Goal: Task Accomplishment & Management: Complete application form

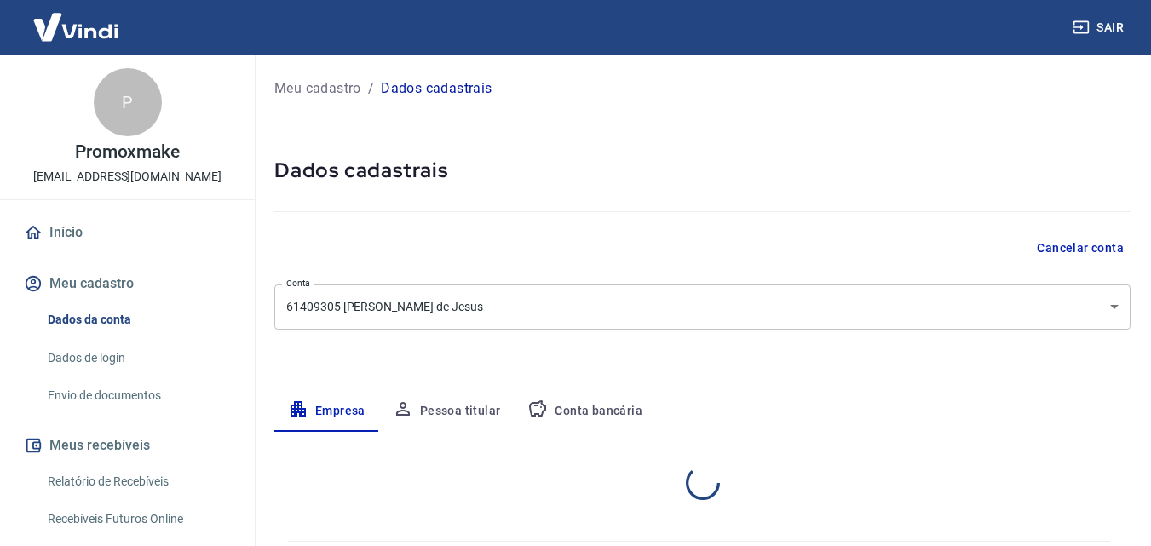
select select "SE"
select select "business"
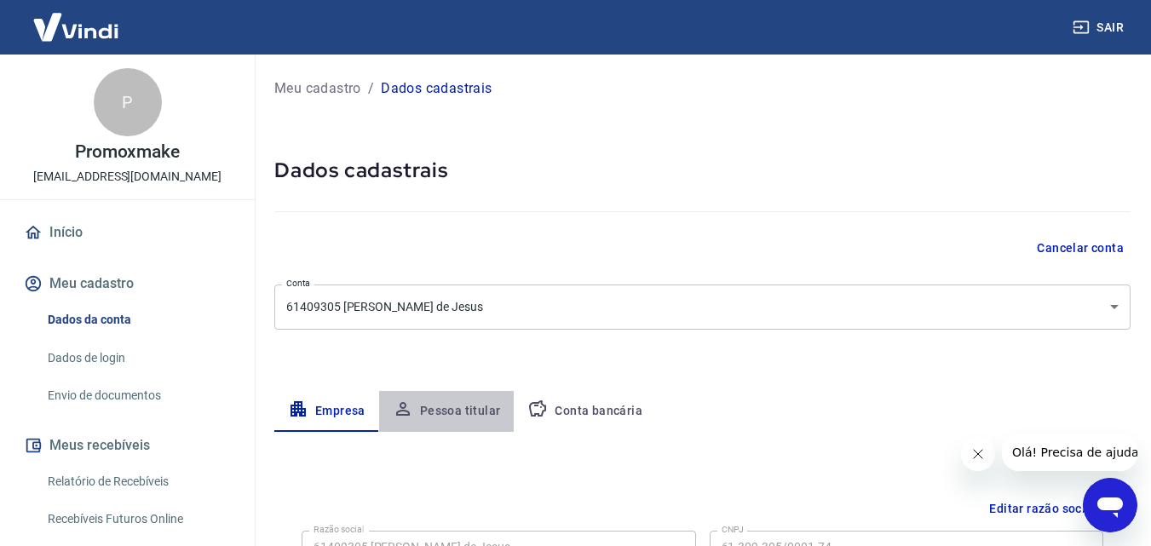
click at [462, 410] on button "Pessoa titular" at bounding box center [446, 411] width 135 height 41
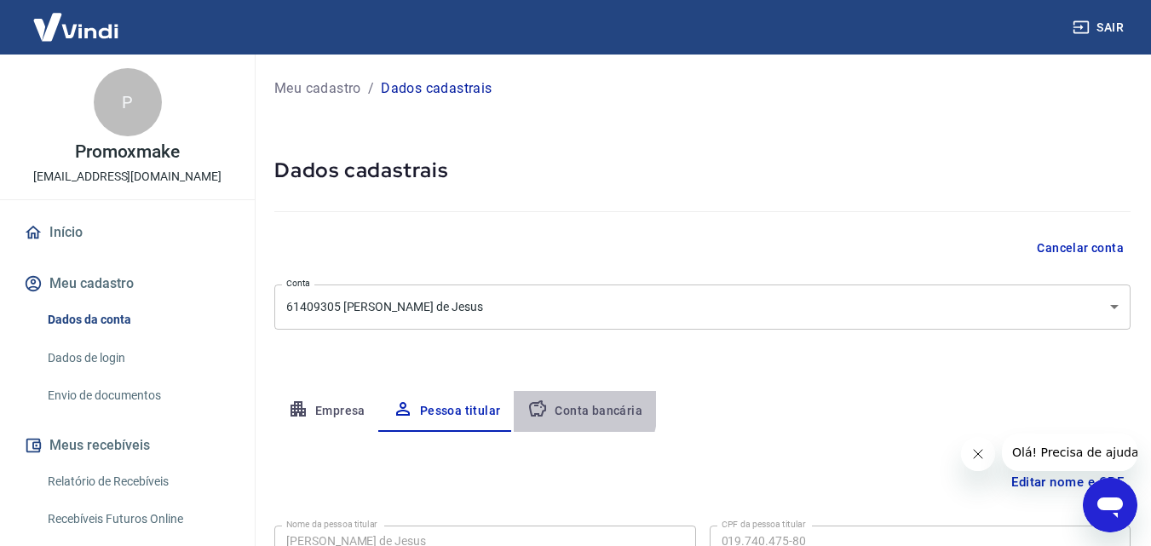
click at [562, 409] on button "Conta bancária" at bounding box center [585, 411] width 142 height 41
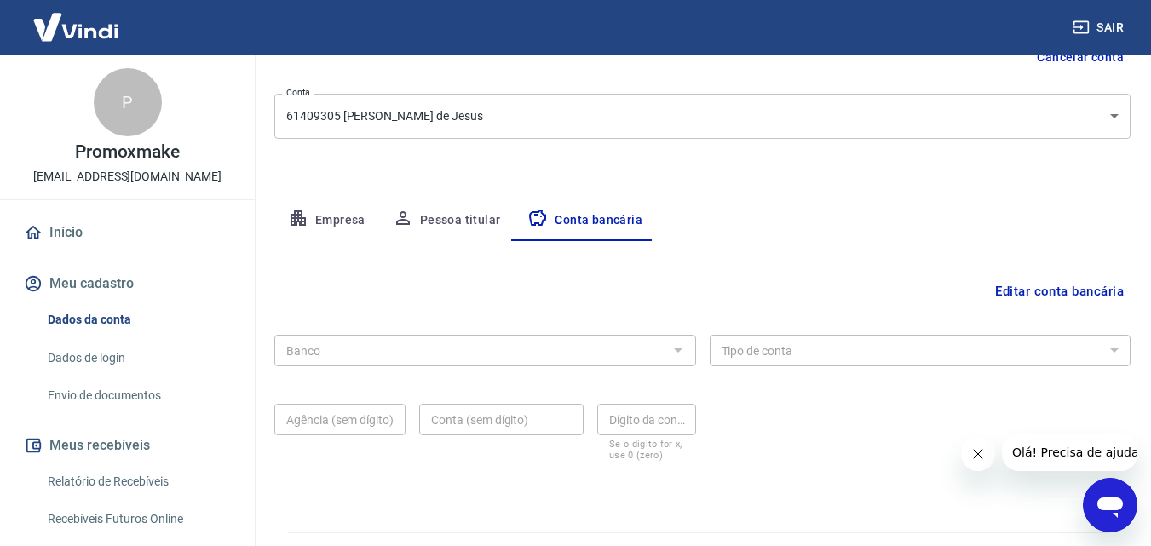
scroll to position [230, 0]
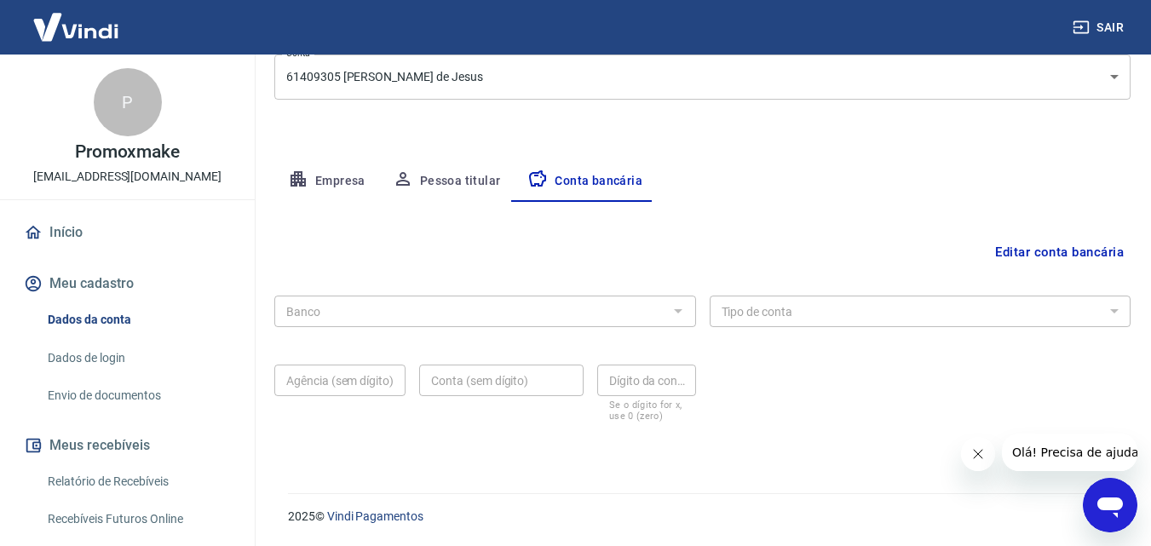
click at [676, 313] on div at bounding box center [677, 311] width 22 height 24
click at [1044, 256] on button "Editar conta bancária" at bounding box center [1059, 252] width 142 height 32
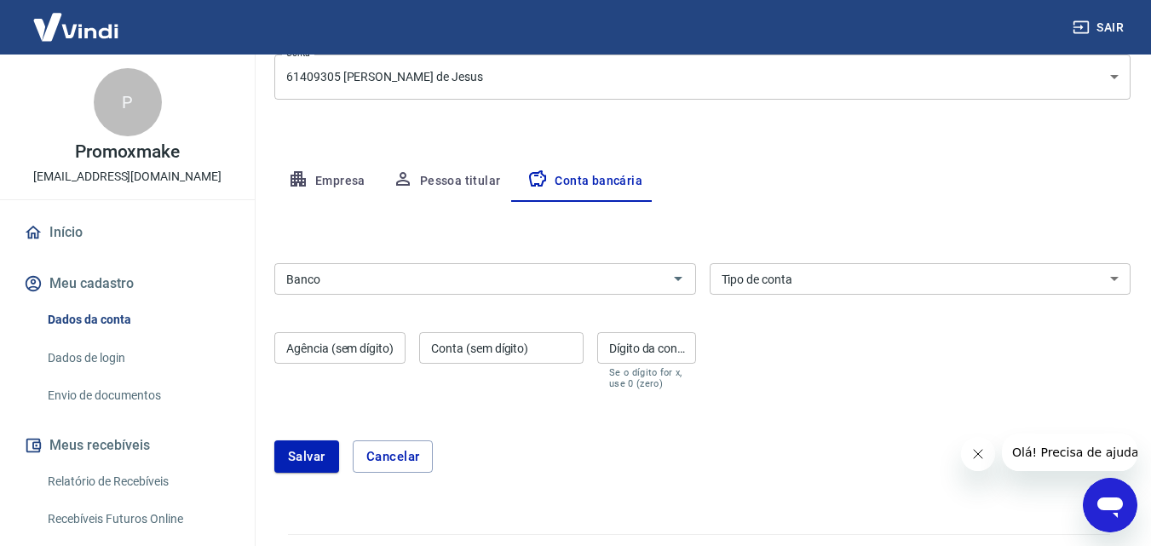
click at [524, 290] on div "Banco" at bounding box center [485, 279] width 422 height 32
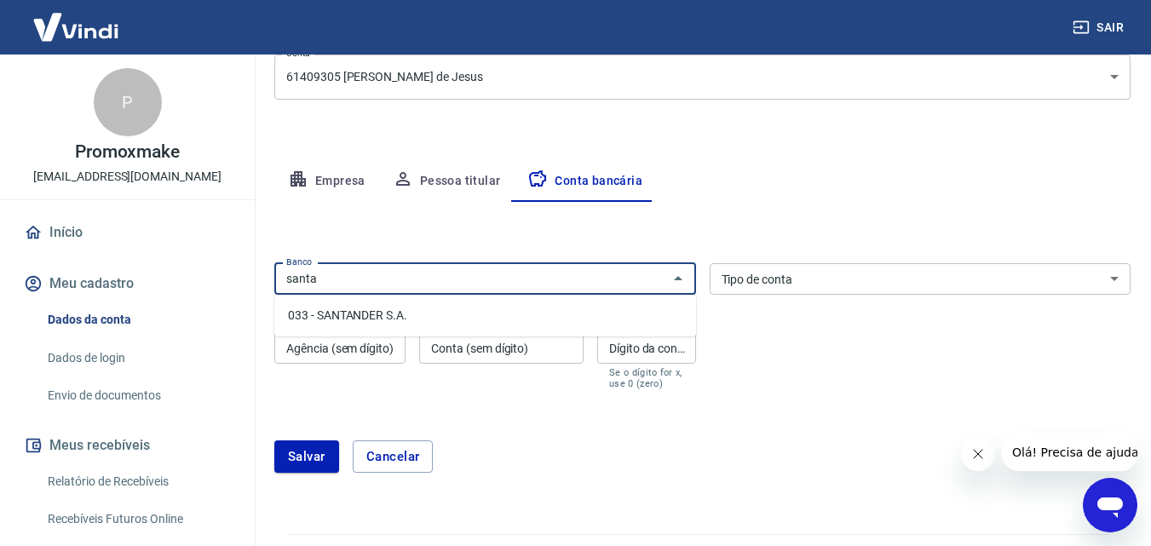
click at [310, 275] on input "santa" at bounding box center [470, 278] width 383 height 21
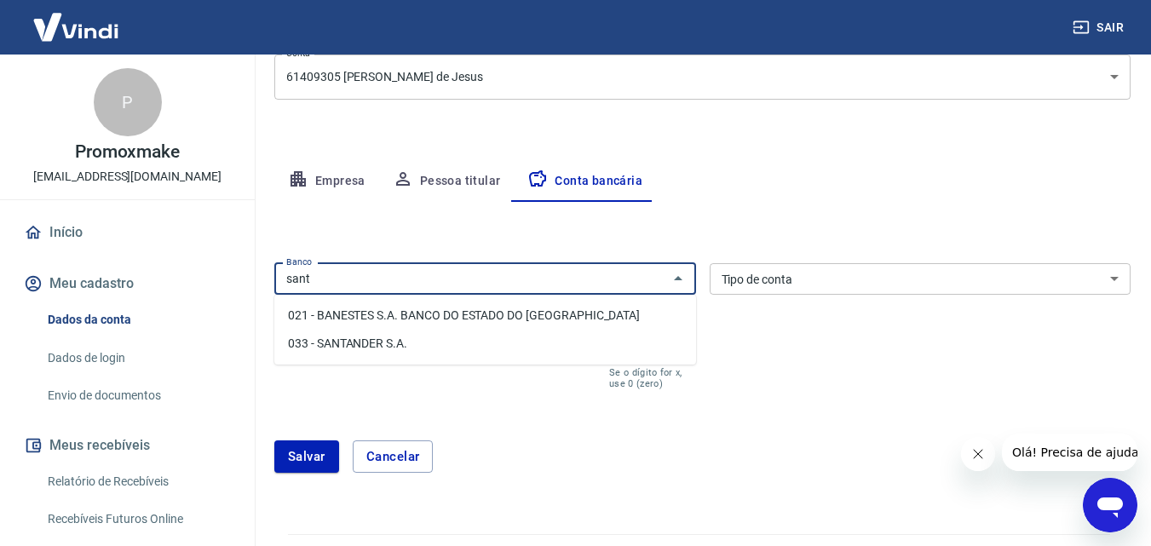
click at [349, 345] on li "033 - SANTANDER S.A." at bounding box center [485, 344] width 422 height 28
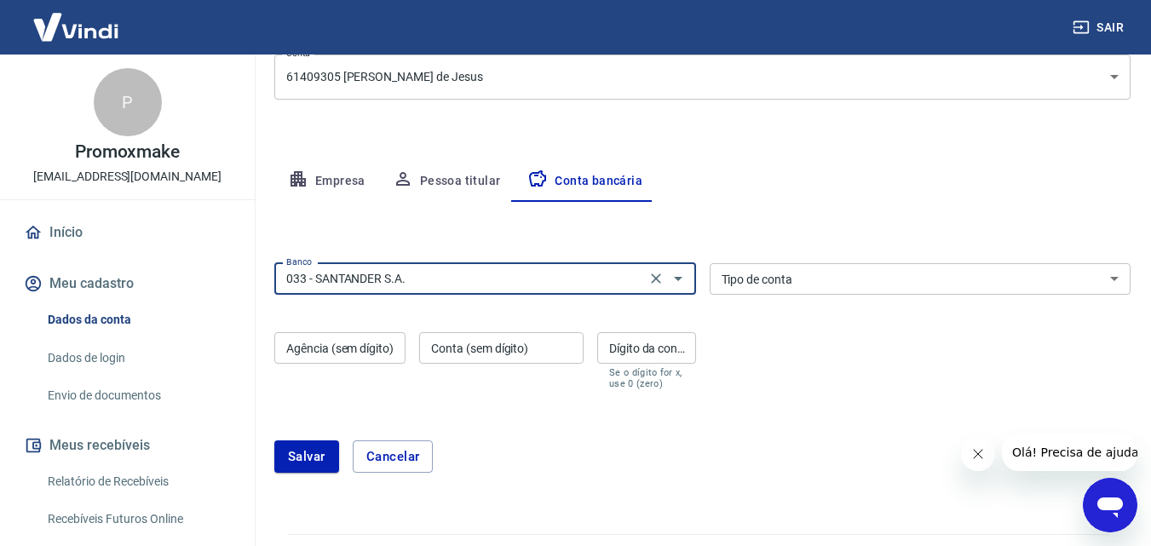
type input "033 - SANTANDER S.A."
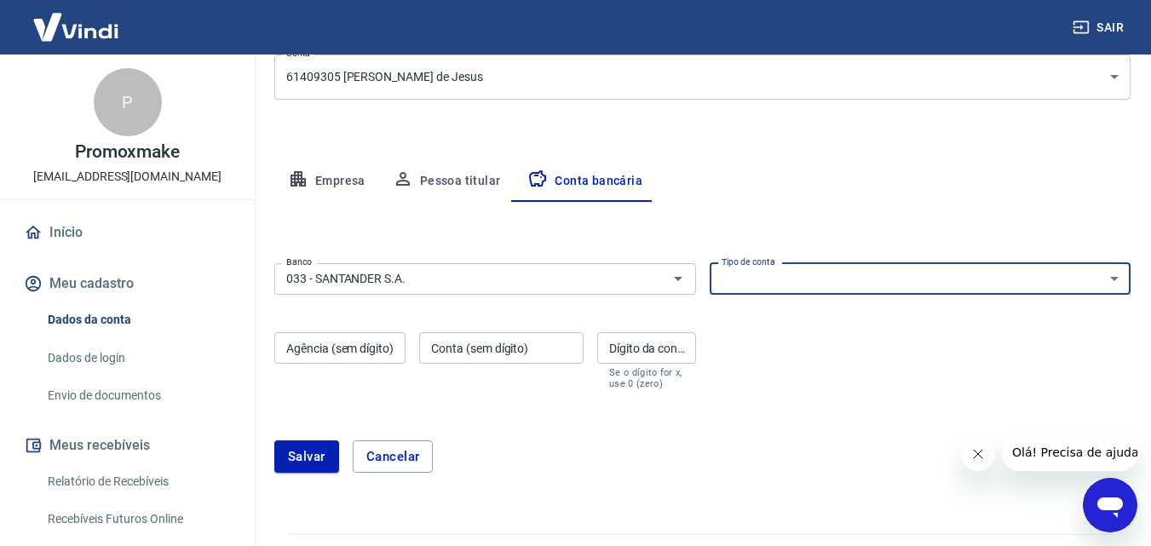
click at [750, 284] on select "Conta Corrente Conta Poupança" at bounding box center [920, 279] width 422 height 32
select select "1"
click at [709, 263] on select "Conta Corrente Conta Poupança" at bounding box center [920, 279] width 422 height 32
click at [297, 352] on input "Agência (sem dígito)" at bounding box center [339, 348] width 131 height 32
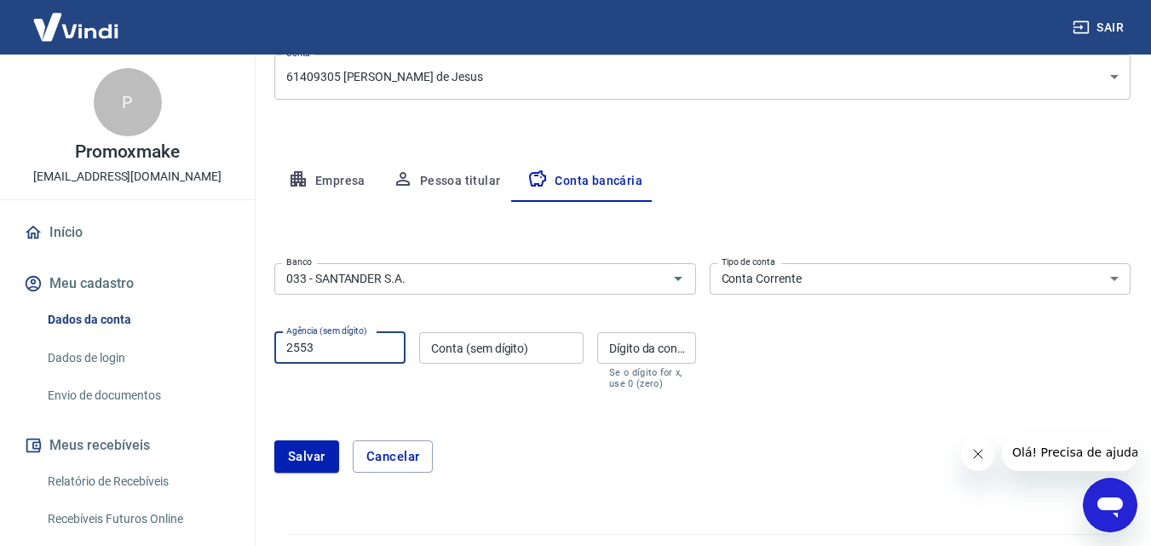
type input "2553"
click at [483, 358] on input "Conta (sem dígito)" at bounding box center [501, 348] width 164 height 32
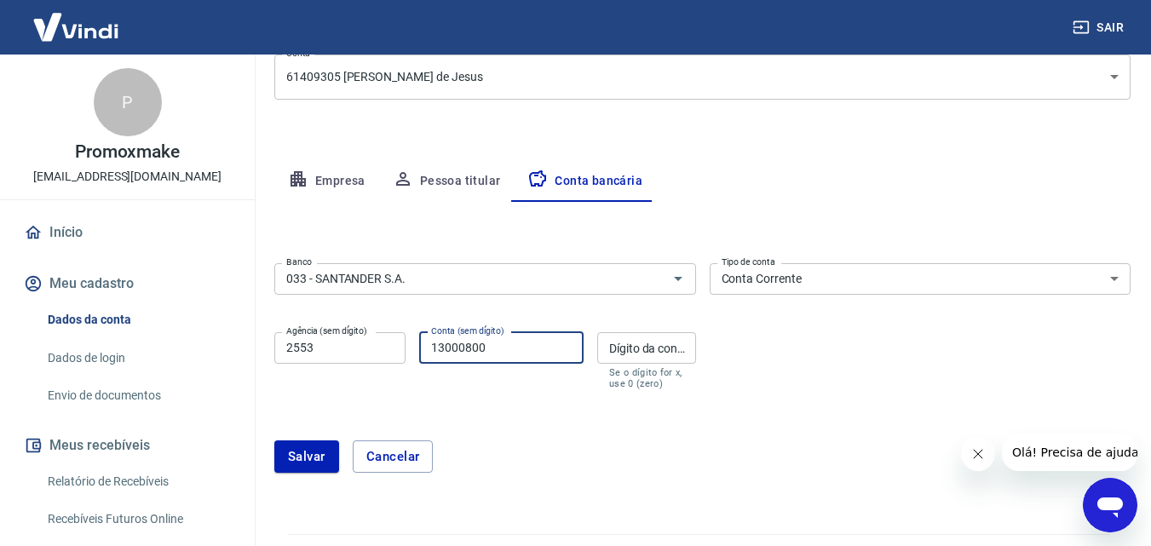
type input "13000800"
click at [631, 353] on input "Dígito da conta" at bounding box center [646, 348] width 99 height 32
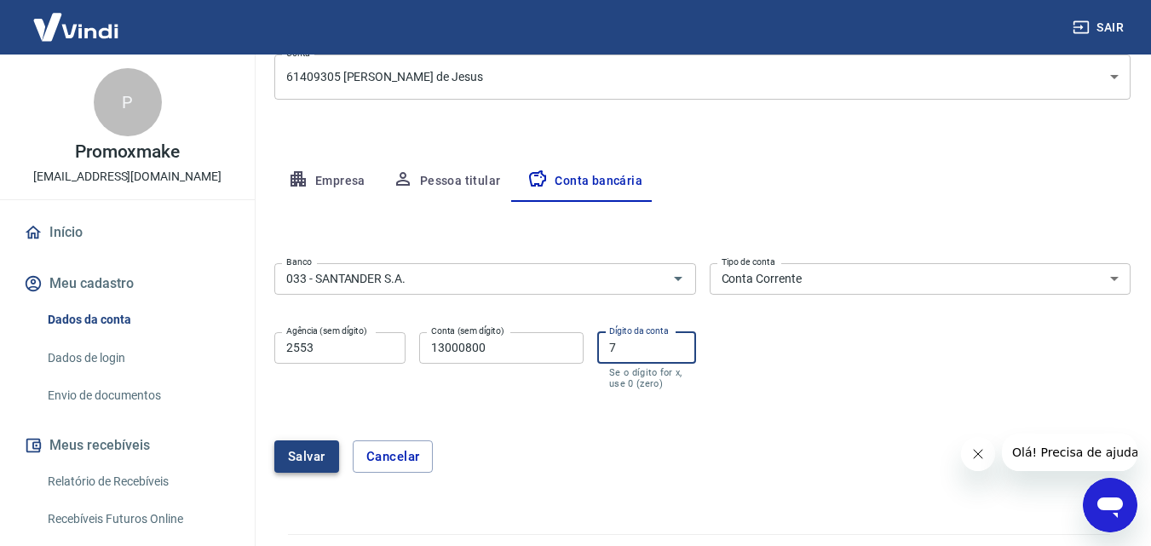
type input "7"
click at [321, 456] on button "Salvar" at bounding box center [306, 456] width 65 height 32
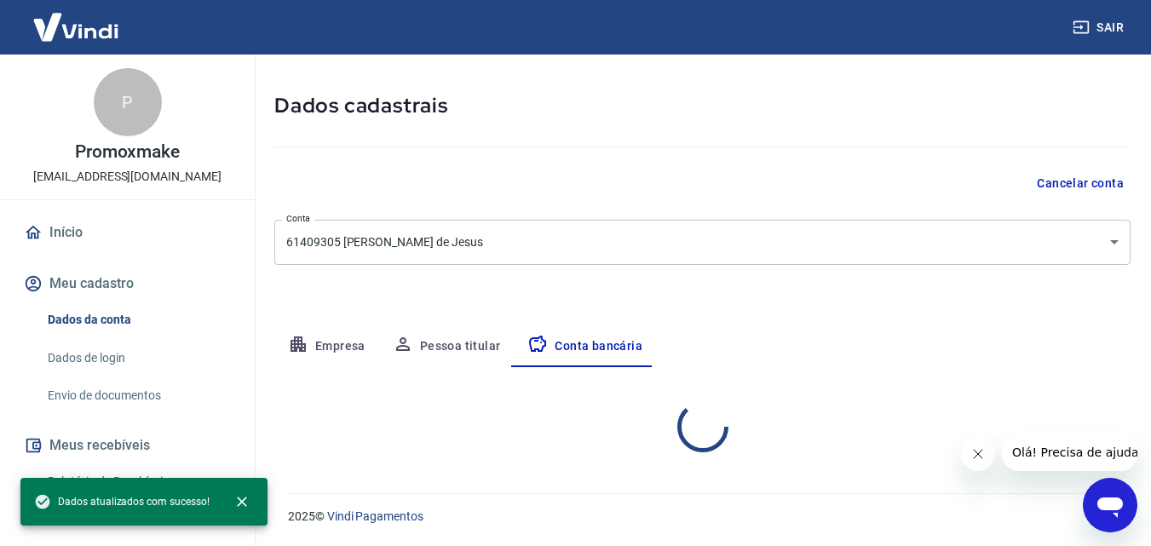
select select "1"
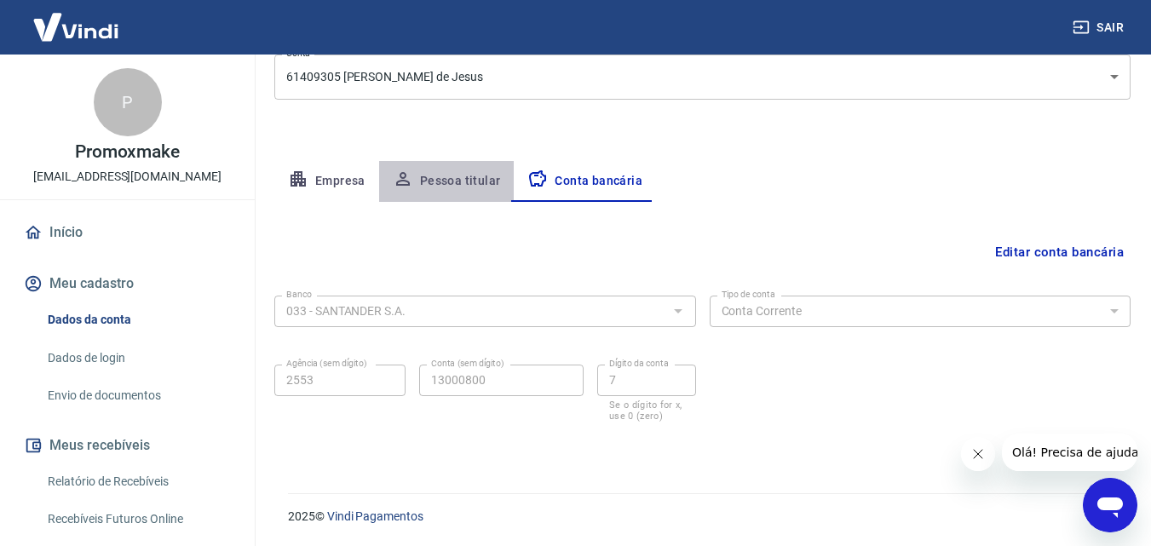
click at [457, 183] on button "Pessoa titular" at bounding box center [446, 181] width 135 height 41
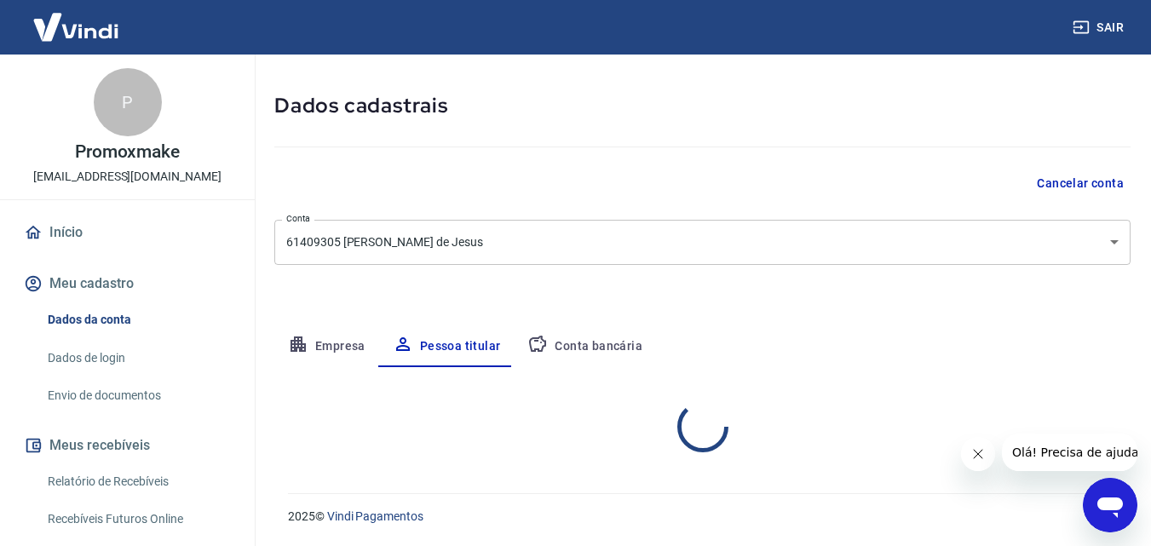
scroll to position [135, 0]
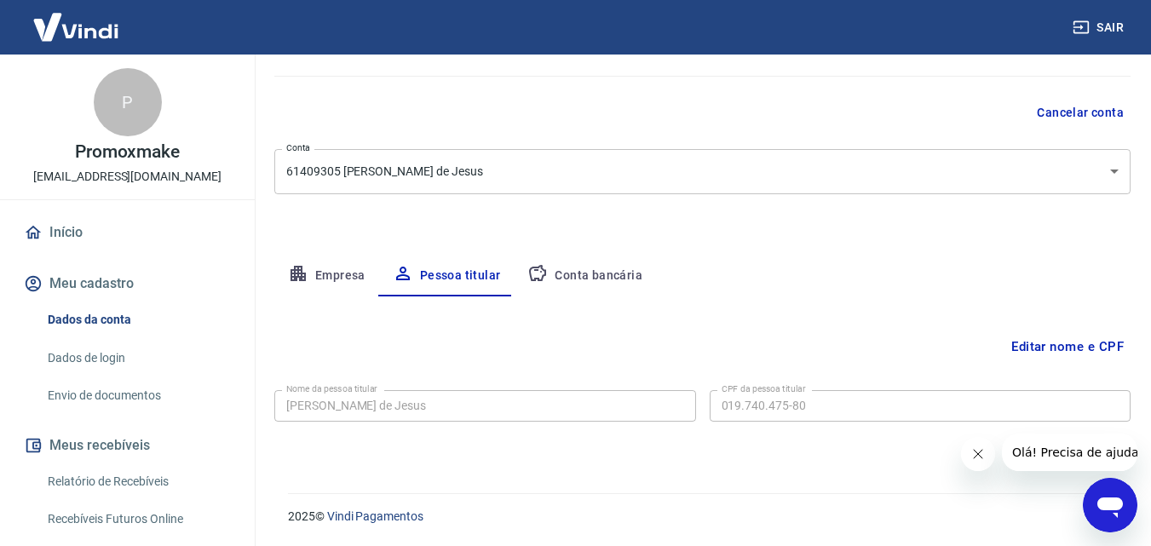
click at [334, 280] on button "Empresa" at bounding box center [326, 275] width 105 height 41
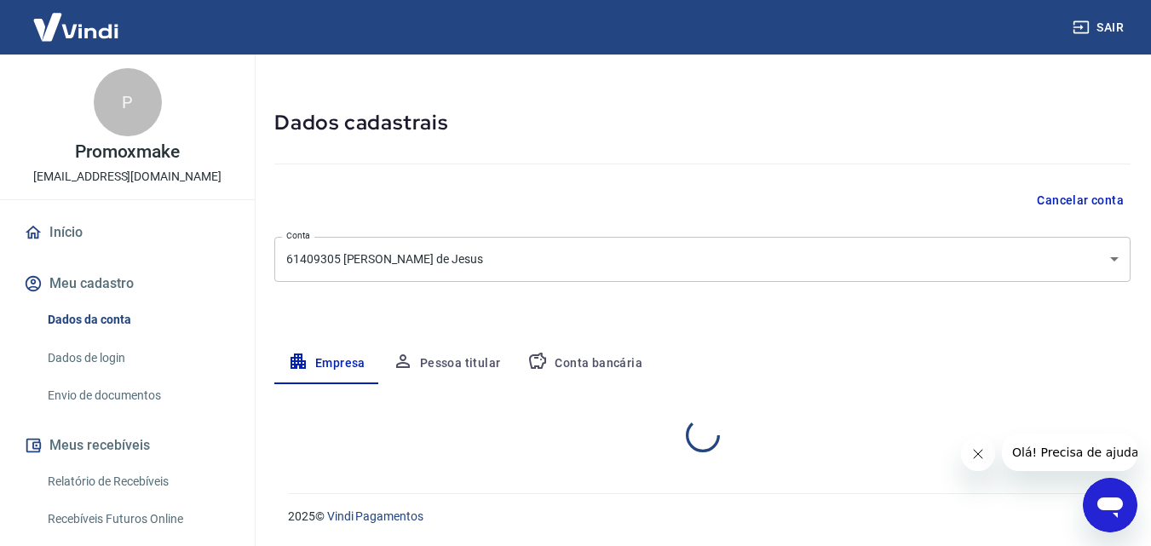
select select "SE"
select select "business"
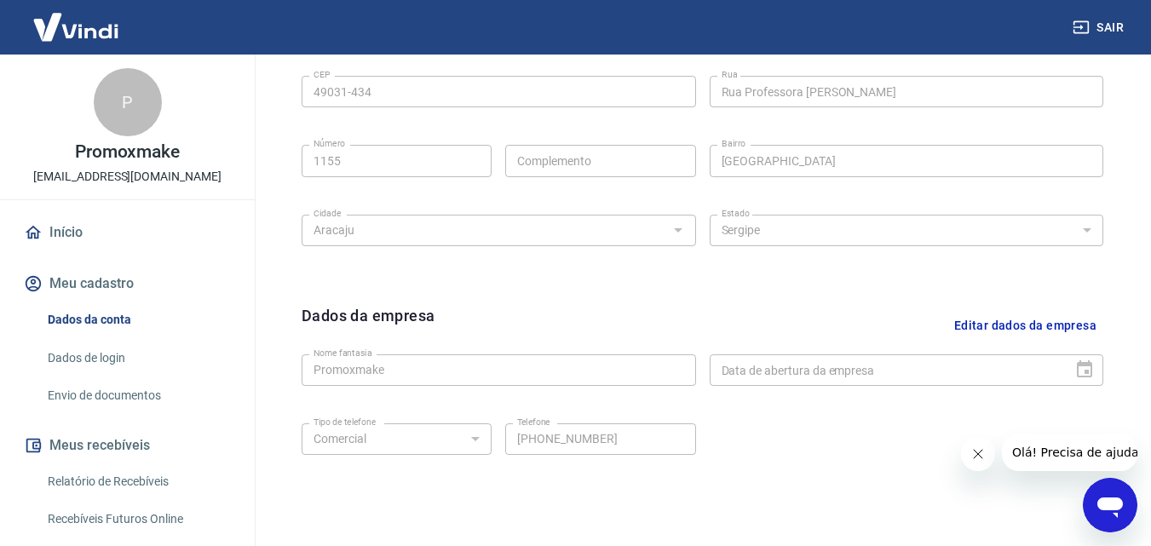
scroll to position [682, 0]
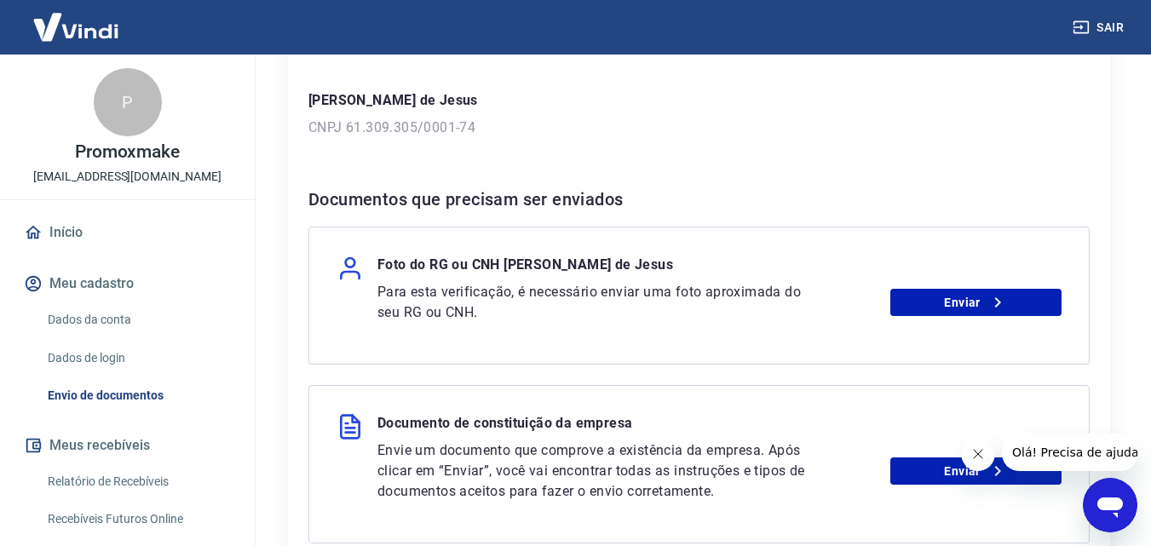
scroll to position [255, 0]
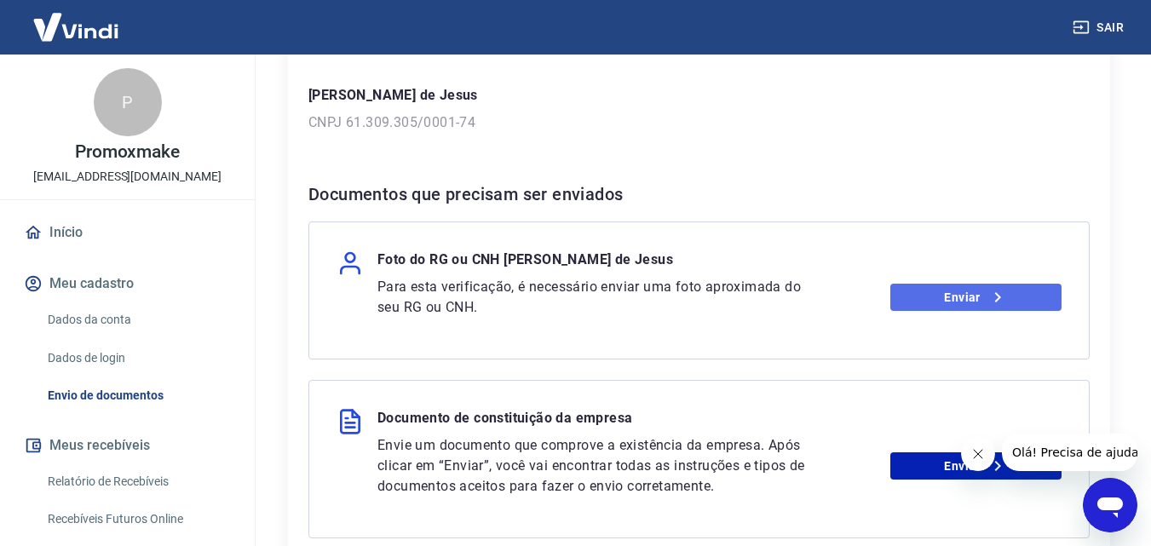
click at [939, 297] on link "Enviar" at bounding box center [975, 297] width 171 height 27
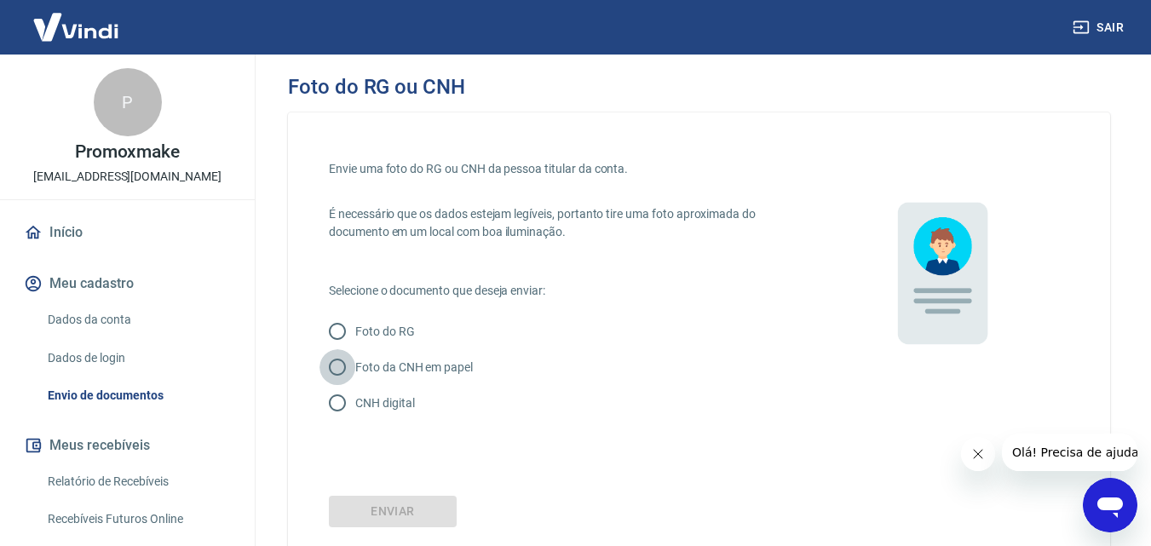
click at [341, 370] on input "Foto da CNH em papel" at bounding box center [337, 367] width 36 height 36
radio input "true"
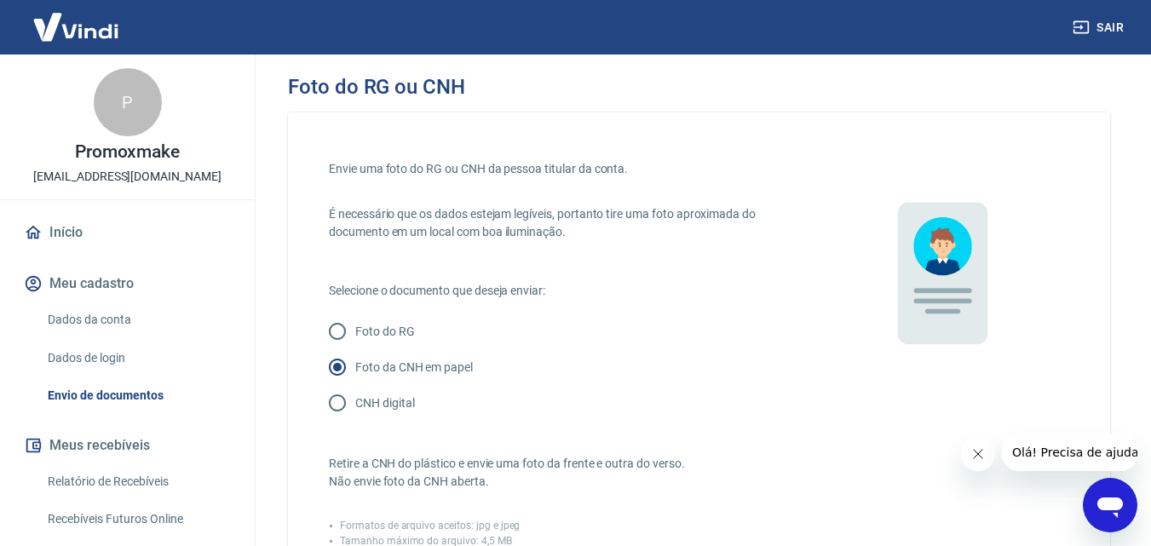
drag, startPoint x: 340, startPoint y: 402, endPoint x: 367, endPoint y: 403, distance: 27.3
click at [340, 403] on input "CNH digital" at bounding box center [337, 403] width 36 height 36
radio input "true"
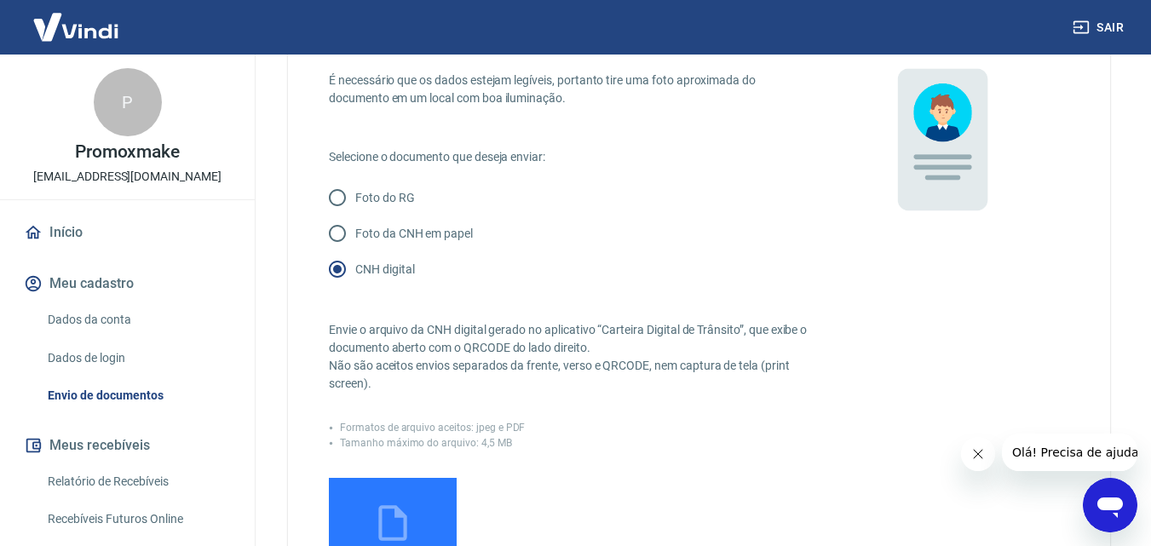
scroll to position [341, 0]
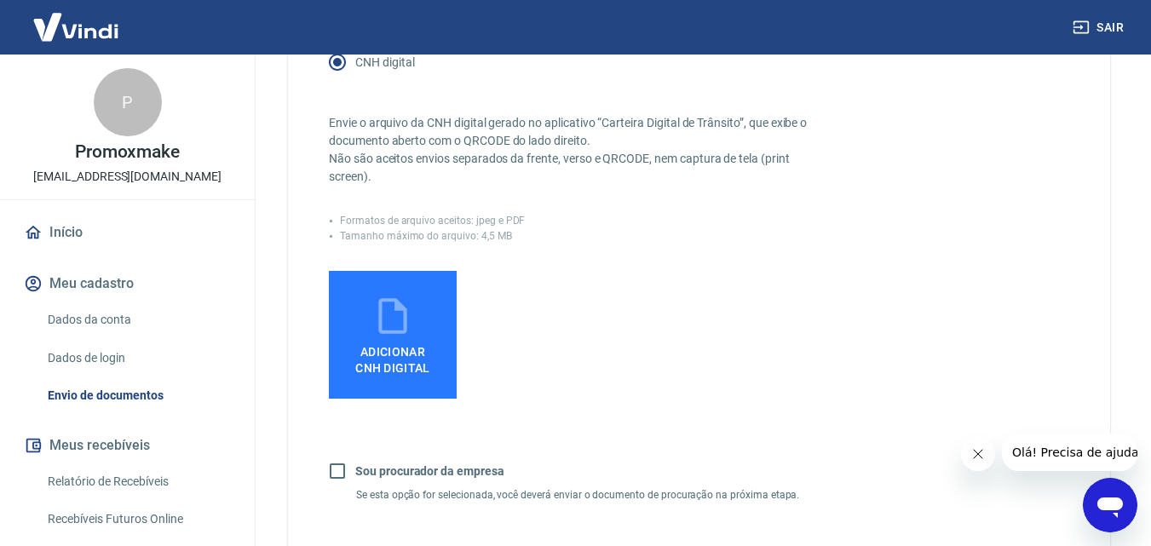
click at [410, 355] on span "Adicionar CNH Digital" at bounding box center [392, 360] width 75 height 31
click at [0, 0] on input "Adicionar CNH Digital" at bounding box center [0, 0] width 0 height 0
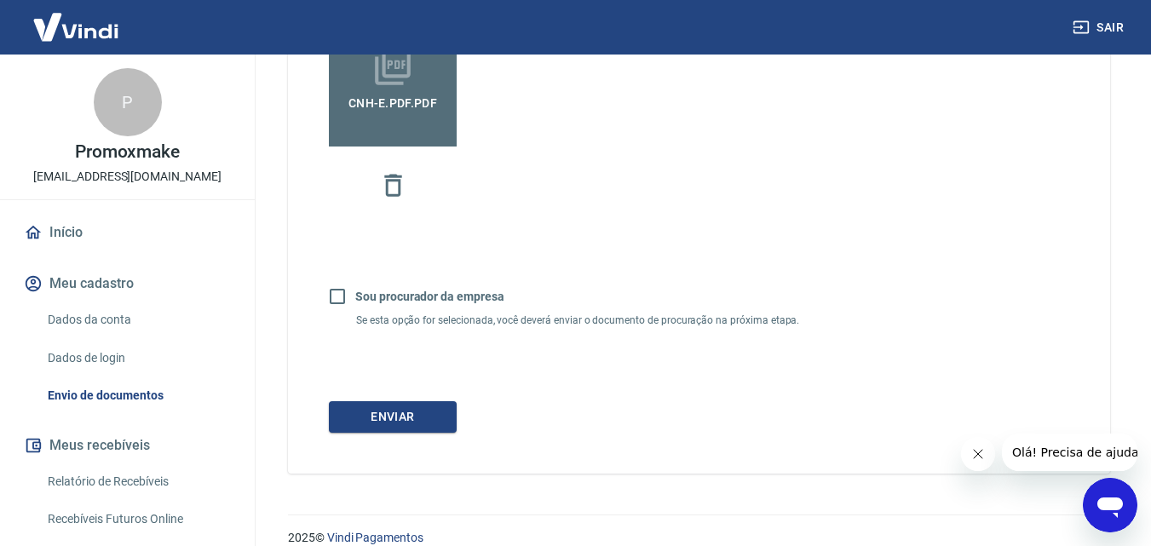
scroll to position [596, 0]
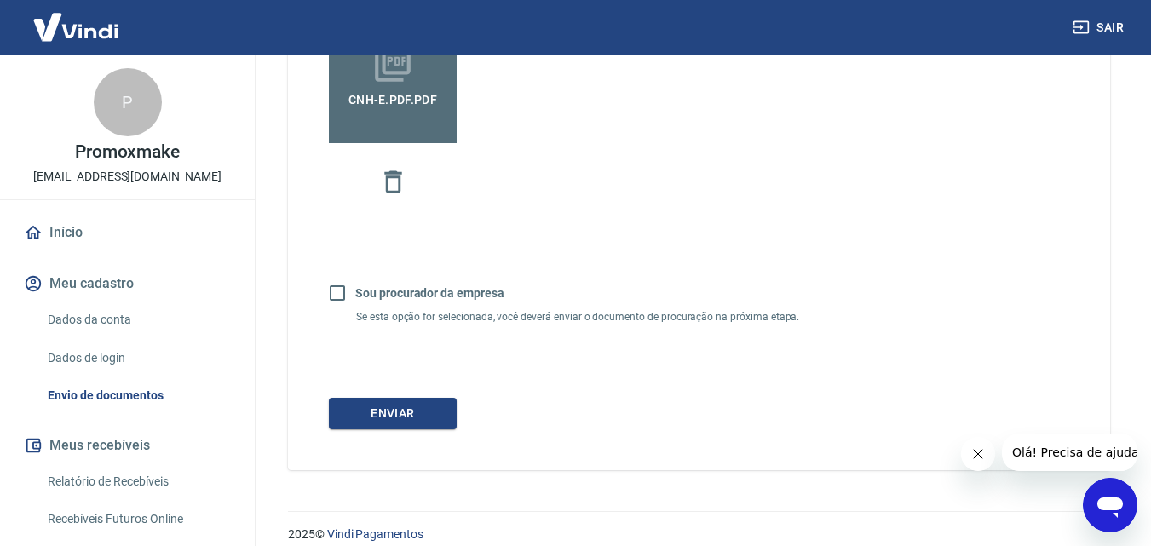
click at [335, 294] on input "Sou procurador da empresa" at bounding box center [337, 293] width 36 height 36
checkbox input "true"
click at [389, 416] on button "Continuar" at bounding box center [393, 414] width 128 height 32
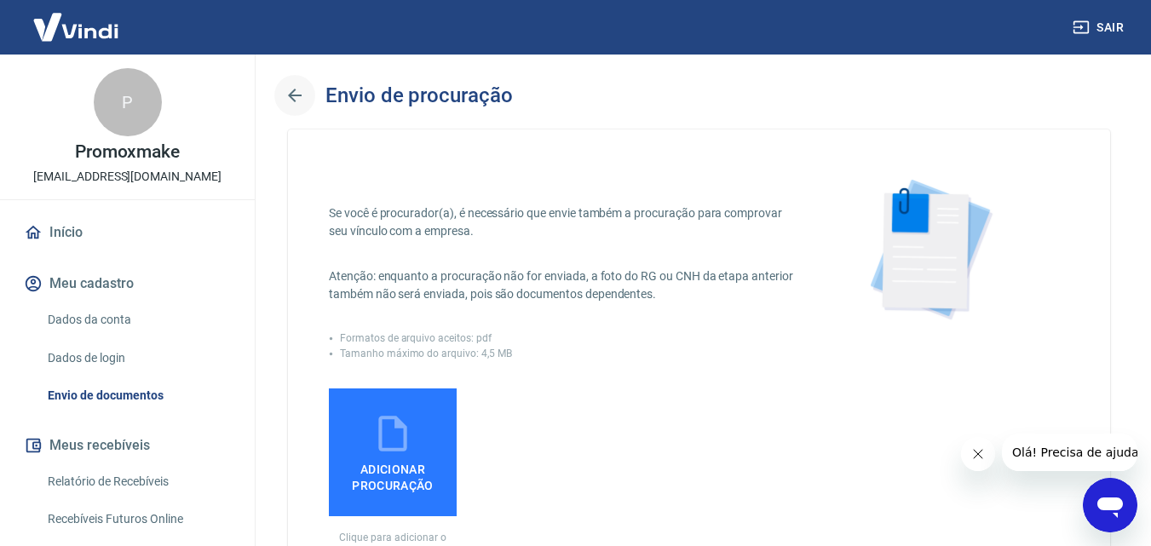
click at [294, 89] on icon "button" at bounding box center [294, 95] width 20 height 20
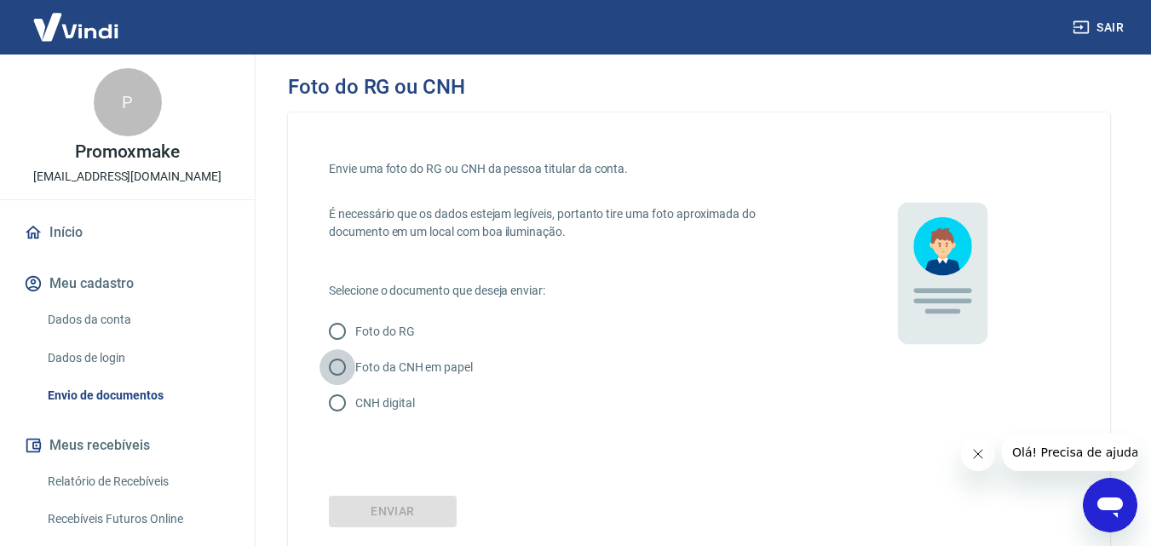
click at [342, 368] on input "Foto da CNH em papel" at bounding box center [337, 367] width 36 height 36
radio input "true"
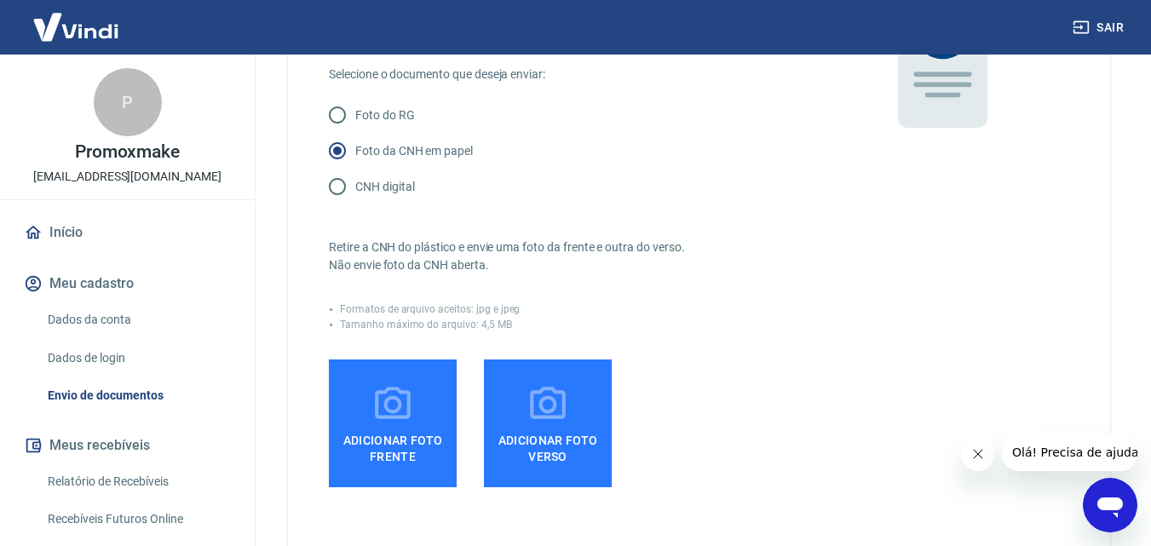
scroll to position [255, 0]
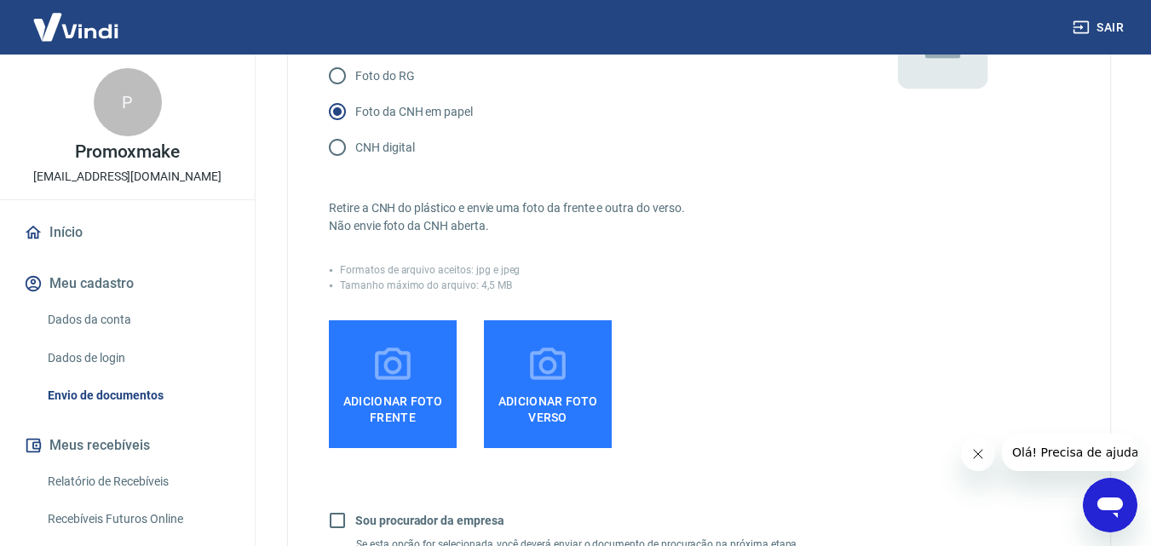
click at [341, 141] on input "CNH digital" at bounding box center [337, 147] width 36 height 36
radio input "true"
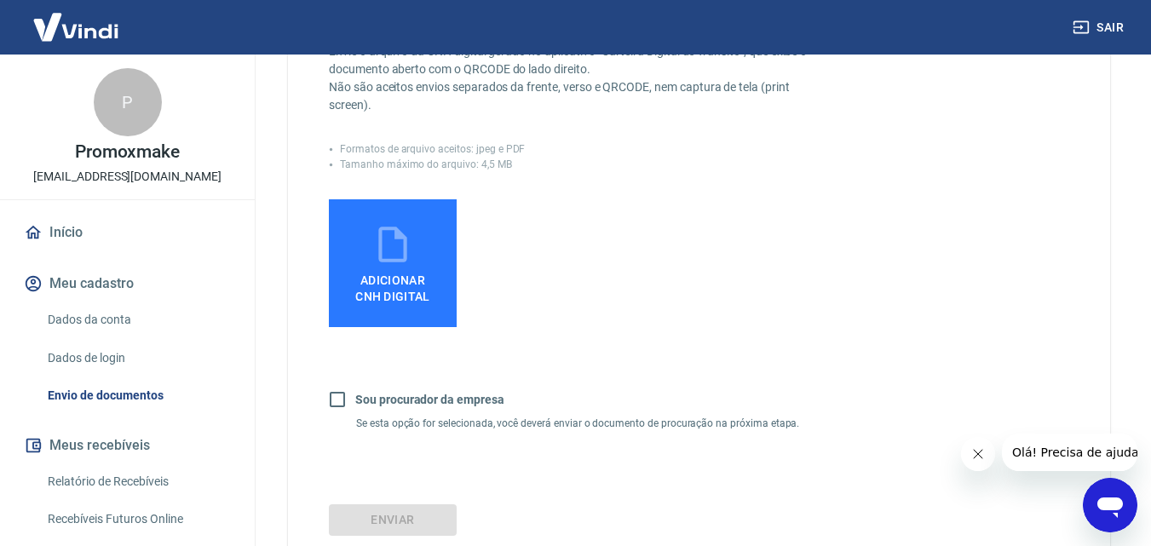
scroll to position [511, 0]
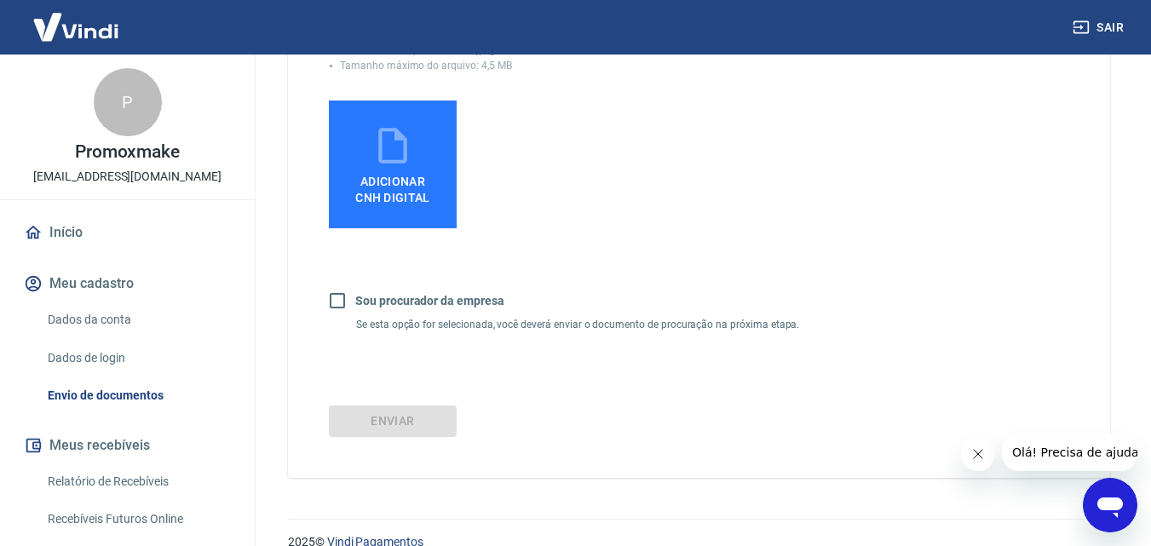
click at [385, 185] on span "Adicionar CNH Digital" at bounding box center [392, 190] width 75 height 31
click at [0, 0] on input "Adicionar CNH Digital" at bounding box center [0, 0] width 0 height 0
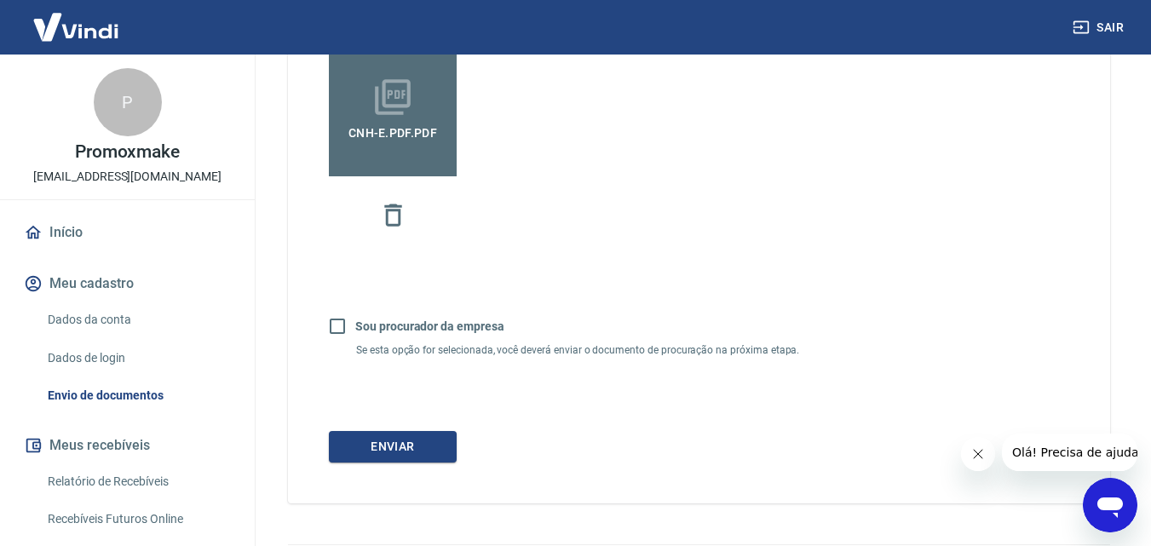
scroll to position [614, 0]
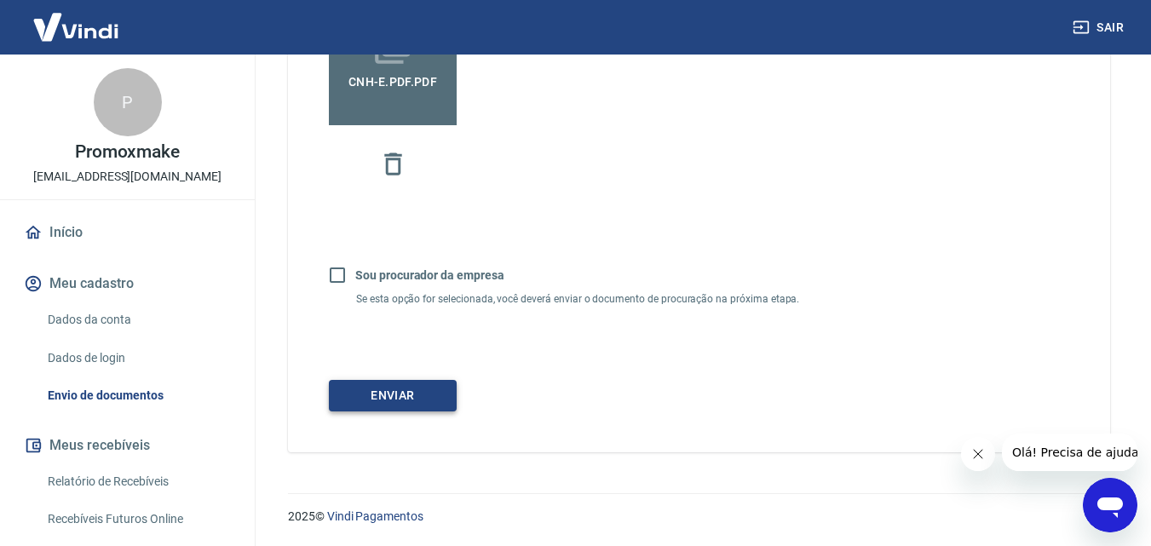
click at [407, 396] on button "Enviar" at bounding box center [393, 396] width 128 height 32
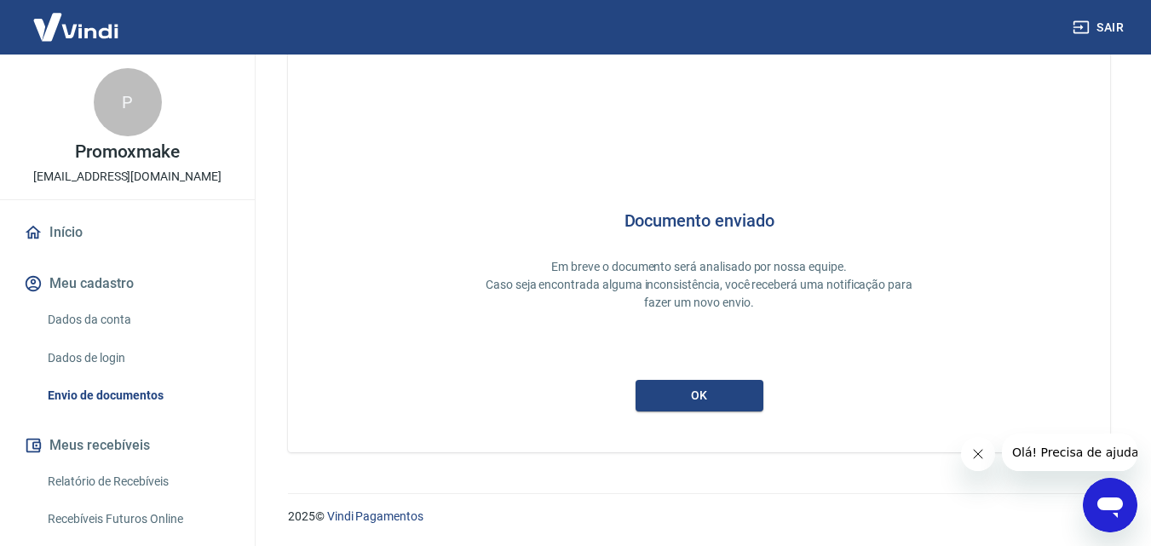
scroll to position [45, 0]
click at [675, 393] on button "ok" at bounding box center [699, 396] width 128 height 32
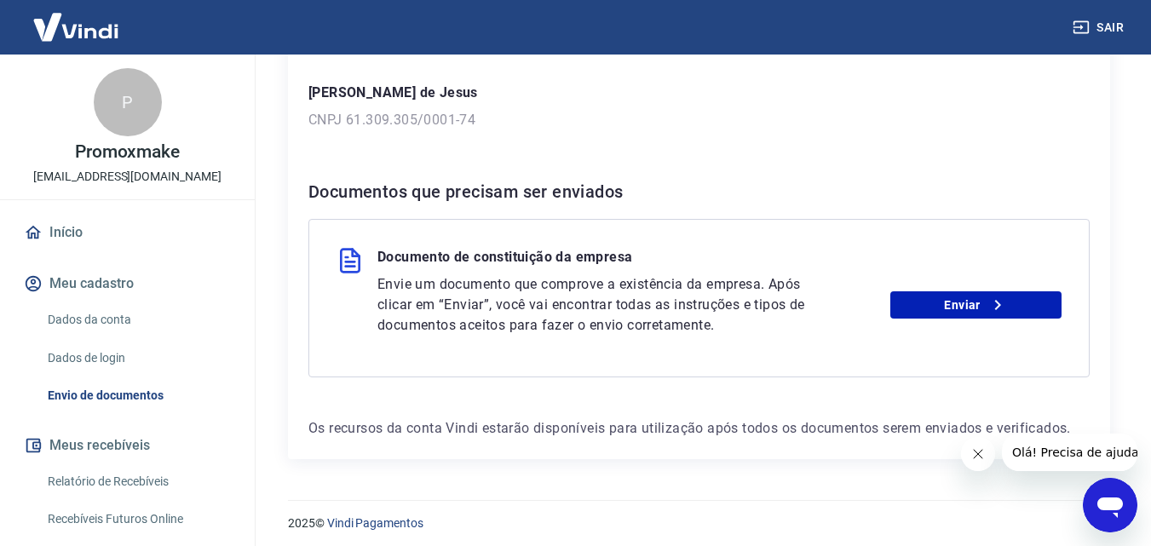
scroll to position [265, 0]
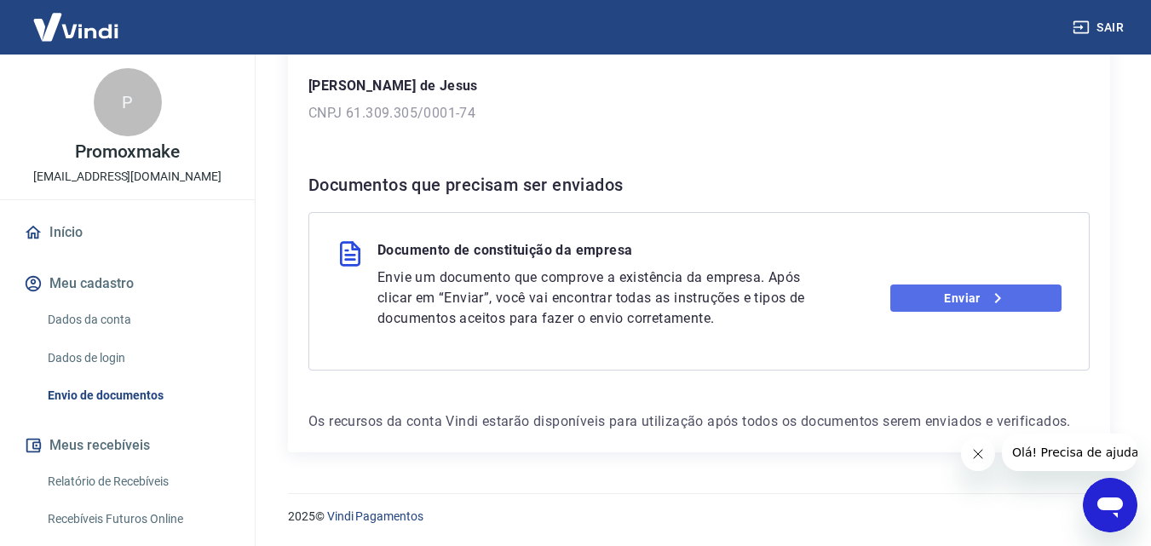
click at [902, 300] on link "Enviar" at bounding box center [975, 297] width 171 height 27
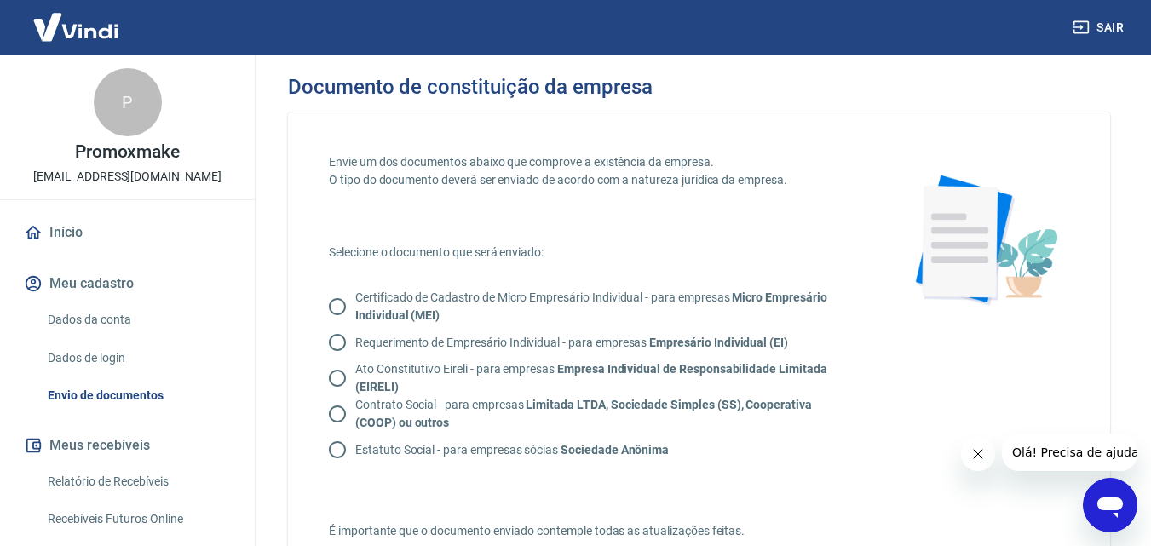
click at [337, 308] on input "Certificado de Cadastro de Micro Empresário Individual - para empresas Micro Em…" at bounding box center [337, 307] width 36 height 36
radio input "true"
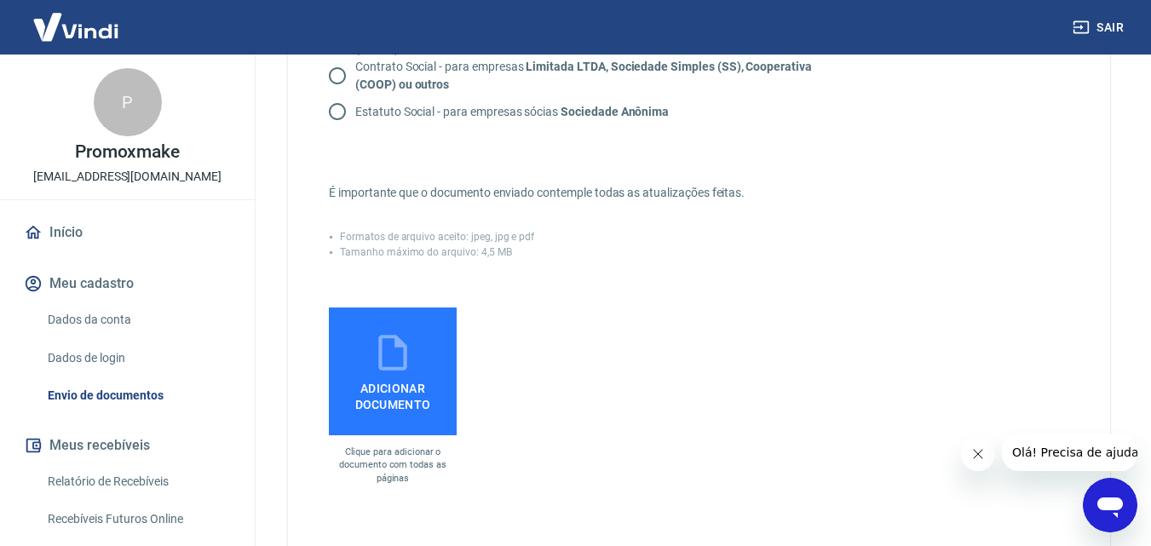
scroll to position [341, 0]
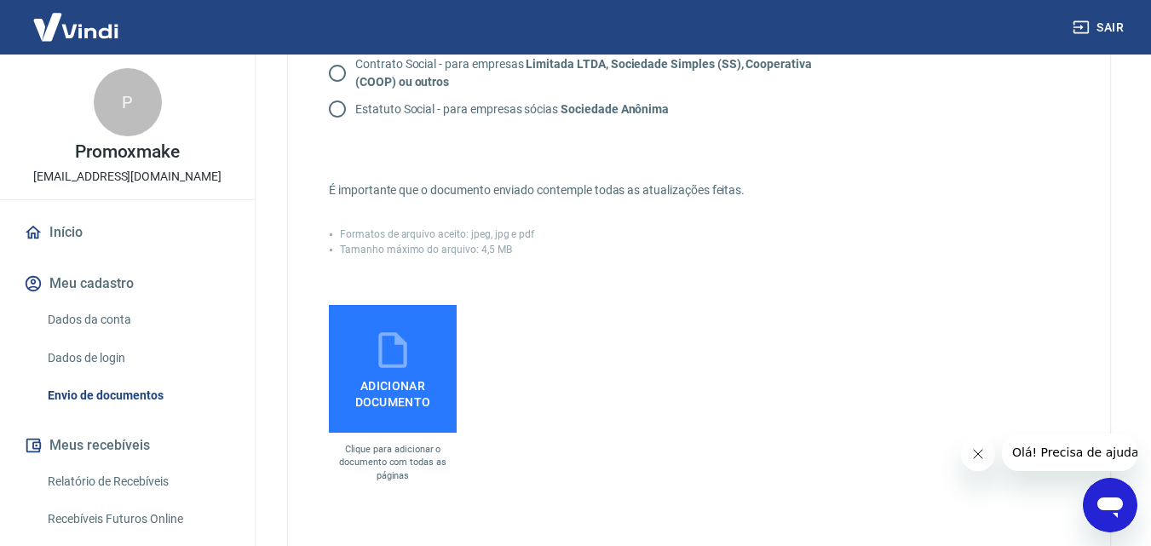
click at [412, 365] on icon at bounding box center [392, 350] width 43 height 43
click at [0, 0] on input "Adicionar documento" at bounding box center [0, 0] width 0 height 0
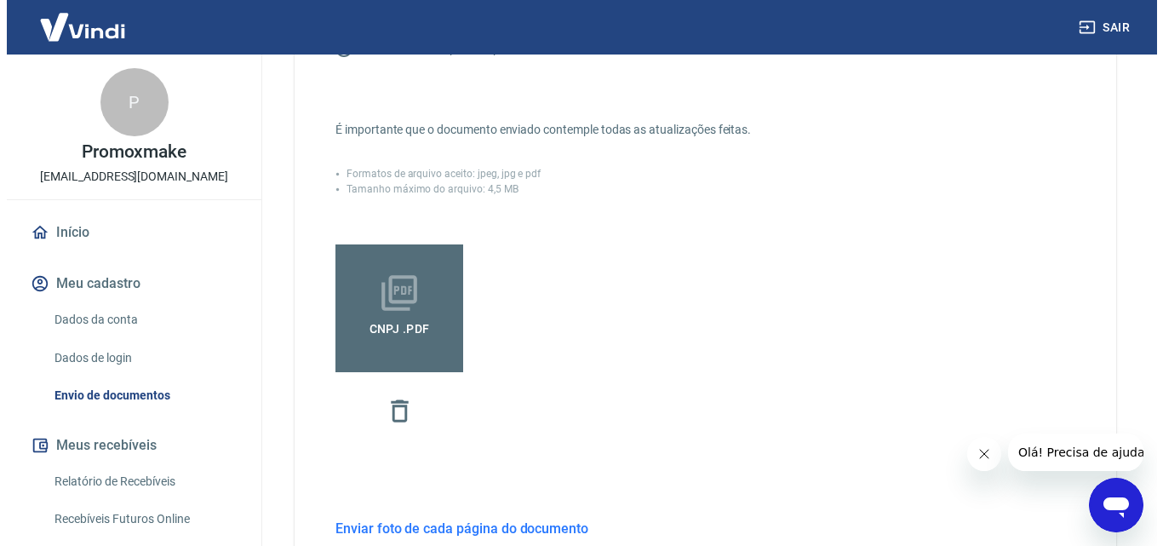
scroll to position [635, 0]
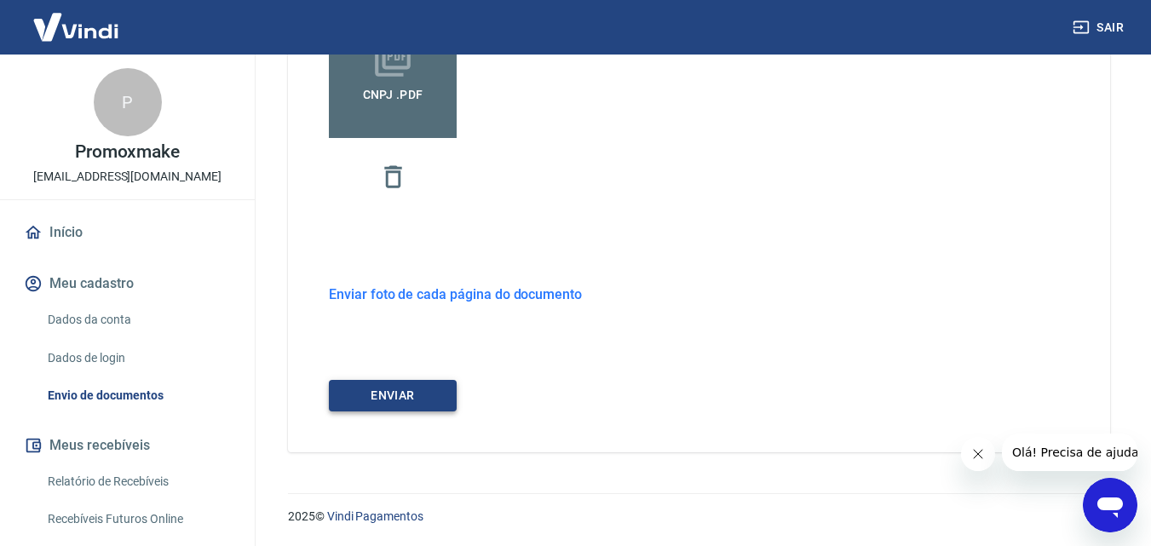
click at [426, 397] on button "ENVIAR" at bounding box center [393, 396] width 128 height 32
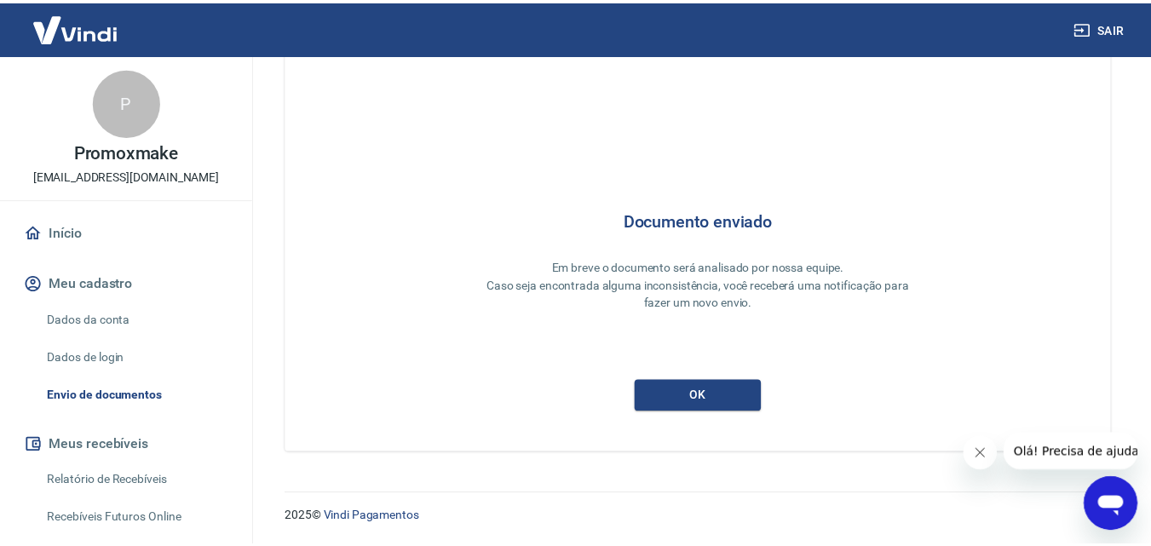
scroll to position [45, 0]
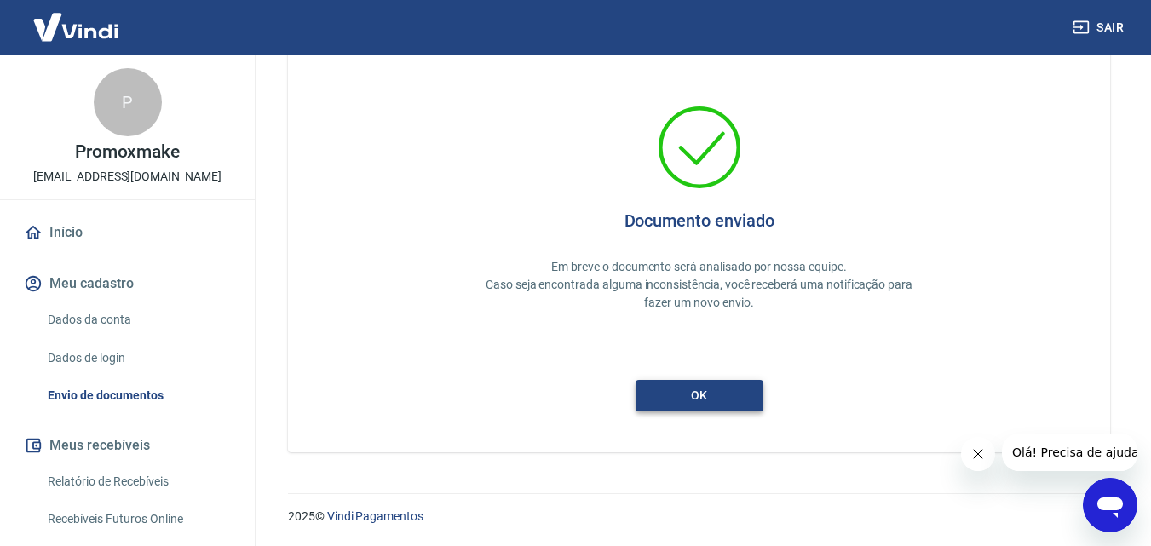
click at [706, 398] on button "ok" at bounding box center [699, 396] width 128 height 32
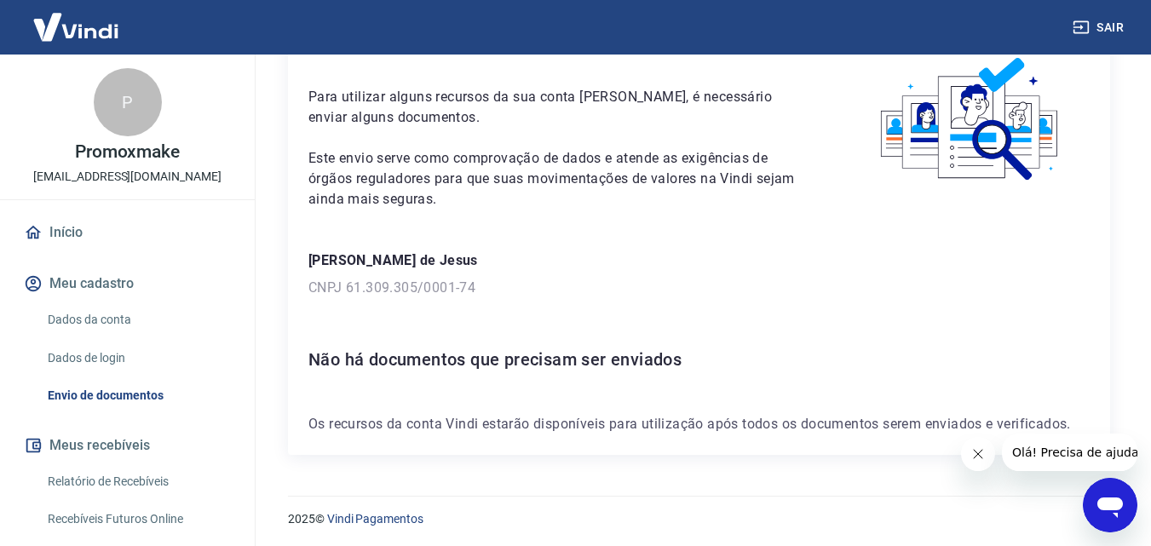
scroll to position [93, 0]
